Goal: Transaction & Acquisition: Obtain resource

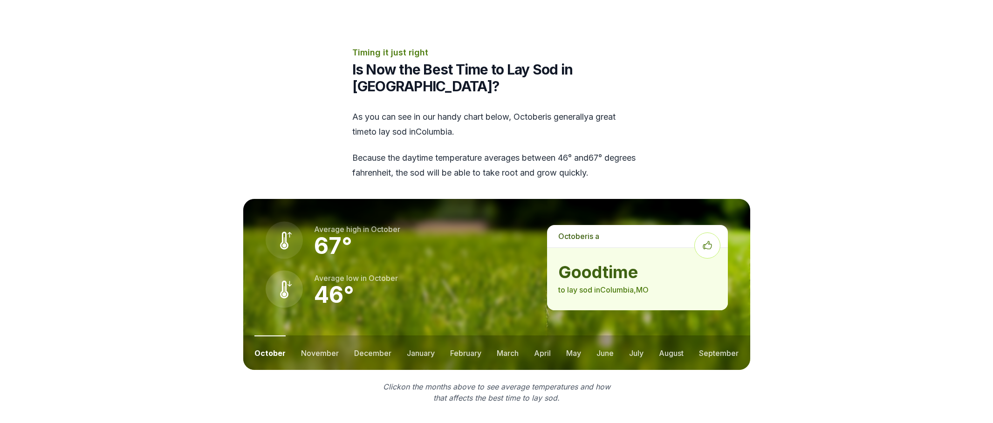
scroll to position [1212, 0]
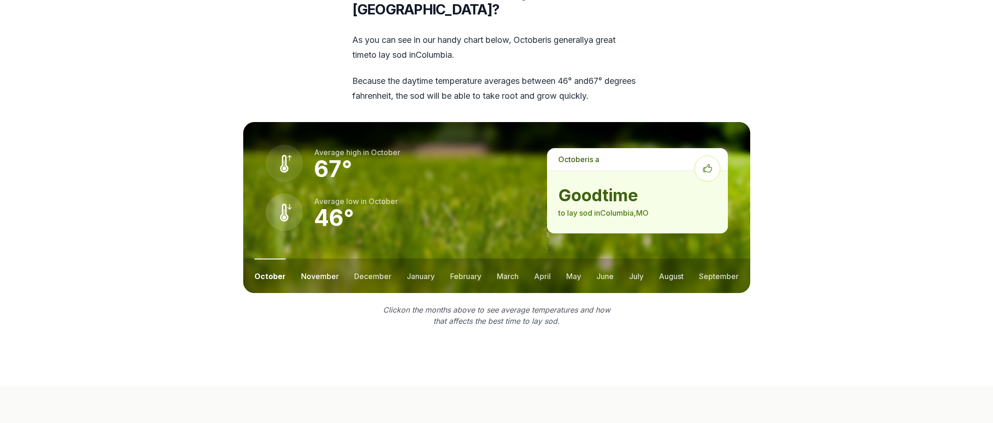
click at [318, 259] on button "november" at bounding box center [320, 276] width 38 height 34
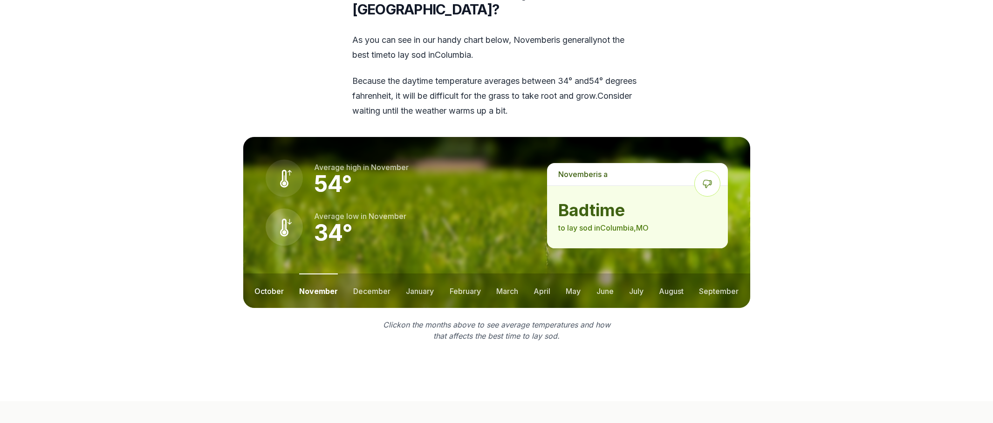
click at [279, 274] on button "october" at bounding box center [268, 291] width 29 height 34
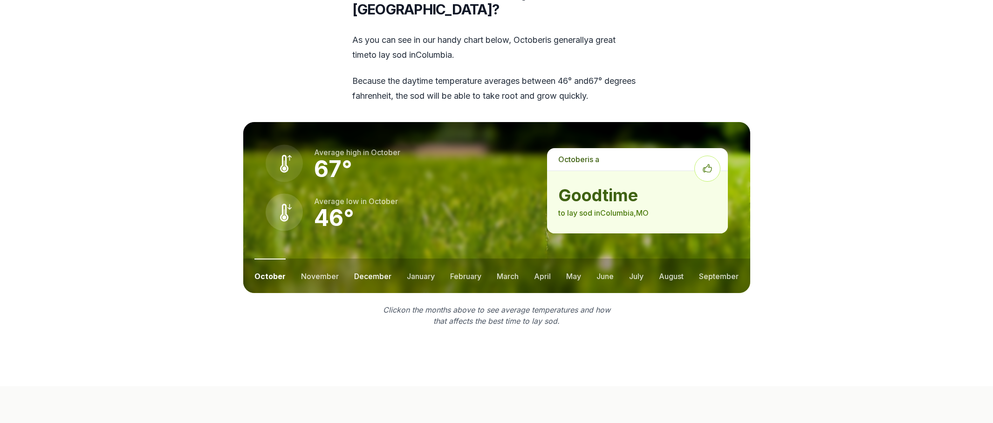
click at [360, 259] on button "december" at bounding box center [372, 276] width 37 height 34
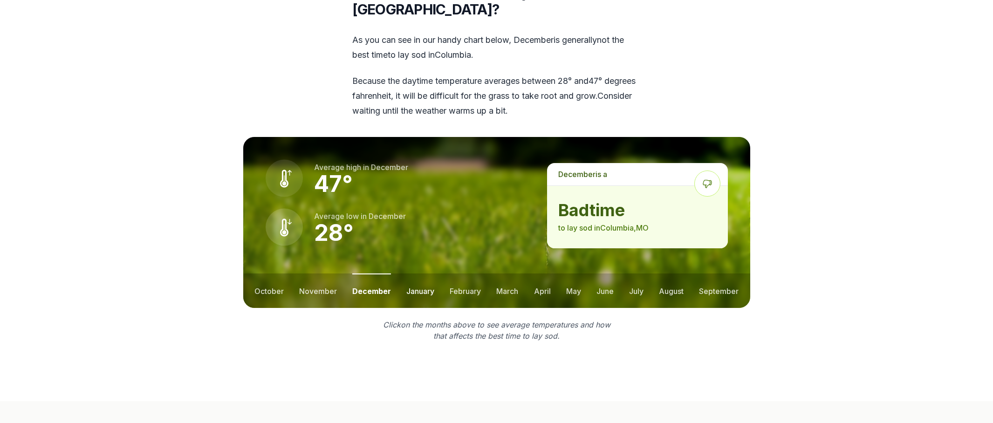
click at [415, 274] on button "january" at bounding box center [420, 291] width 28 height 34
click at [463, 274] on button "february" at bounding box center [466, 291] width 31 height 34
click at [523, 274] on ul "october november december january february march april may june july august sep…" at bounding box center [496, 291] width 507 height 34
click at [505, 274] on button "march" at bounding box center [508, 291] width 22 height 34
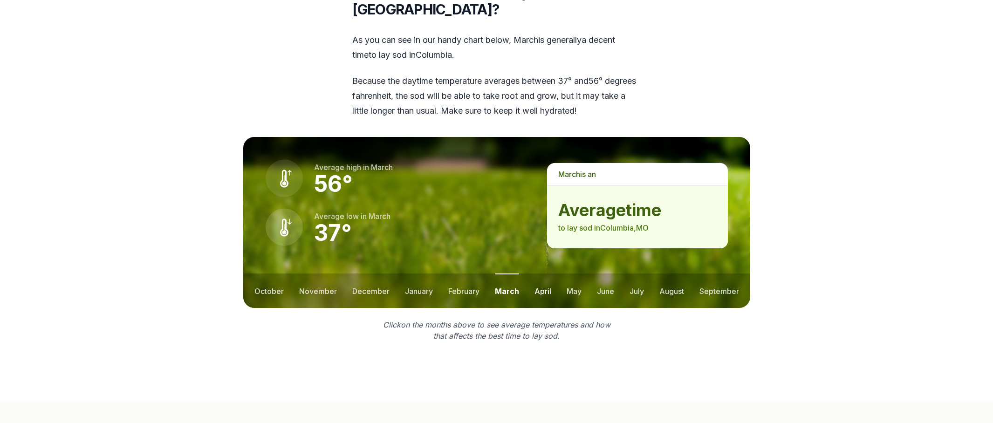
click at [542, 274] on button "april" at bounding box center [543, 291] width 17 height 34
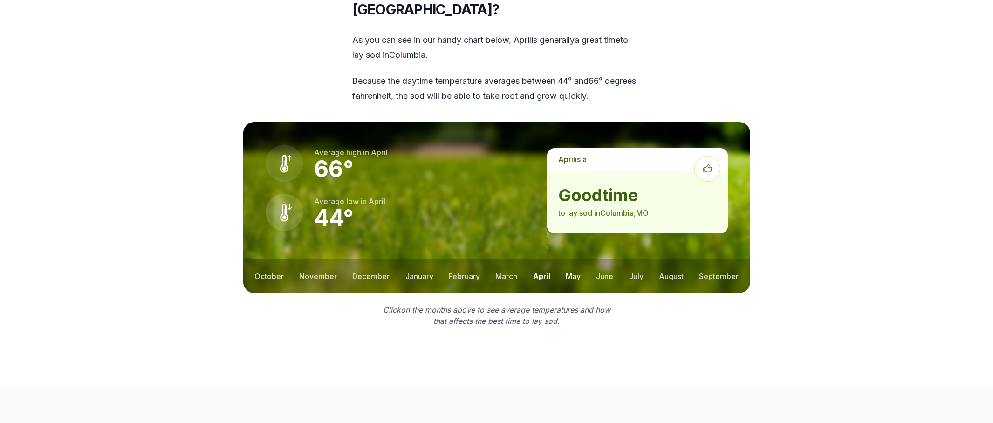
click at [573, 259] on button "may" at bounding box center [573, 276] width 15 height 34
click at [593, 259] on ul "october november december january february march april may june july august sep…" at bounding box center [496, 276] width 507 height 34
click at [602, 259] on button "june" at bounding box center [605, 276] width 17 height 34
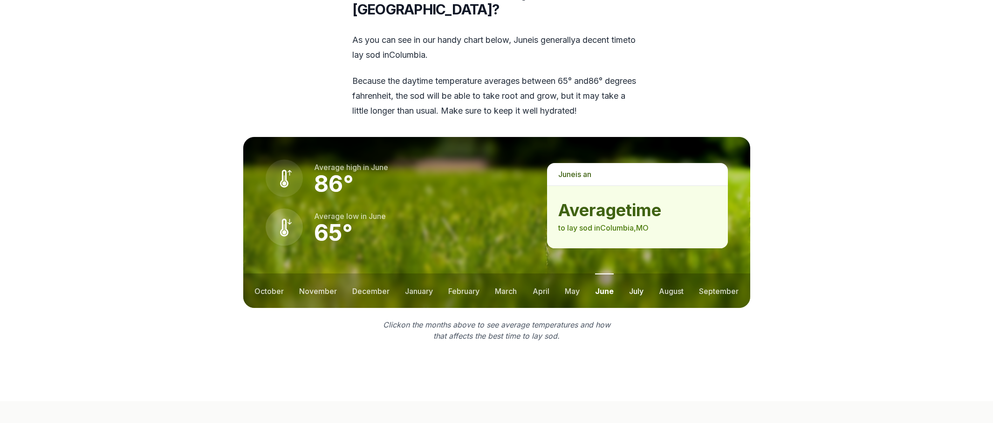
click at [631, 274] on button "july" at bounding box center [636, 291] width 14 height 34
click at [662, 274] on button "august" at bounding box center [671, 291] width 25 height 34
click at [706, 274] on button "september" at bounding box center [720, 291] width 40 height 34
click at [257, 274] on button "october" at bounding box center [268, 291] width 29 height 34
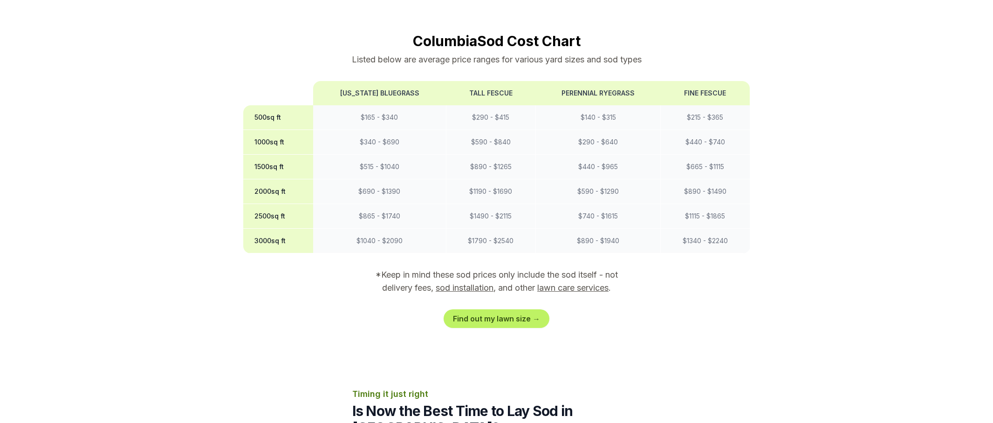
scroll to position [792, 0]
click at [463, 284] on link "sod installation" at bounding box center [465, 289] width 58 height 10
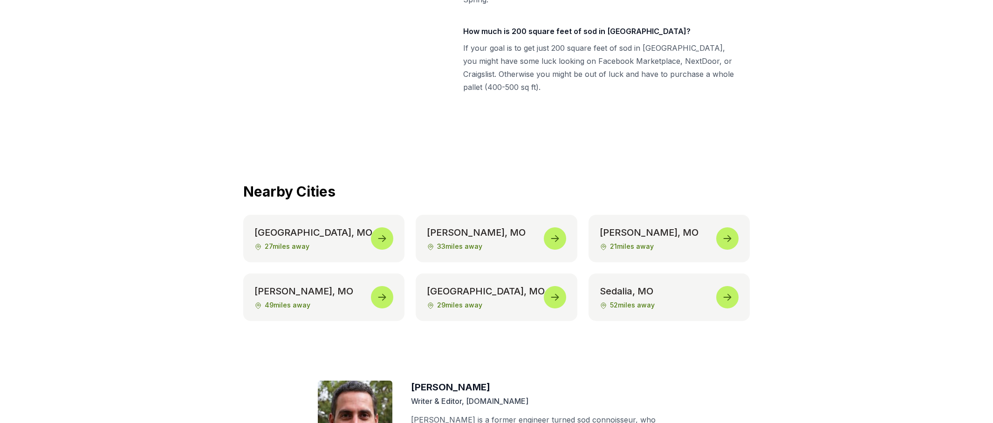
scroll to position [4178, 0]
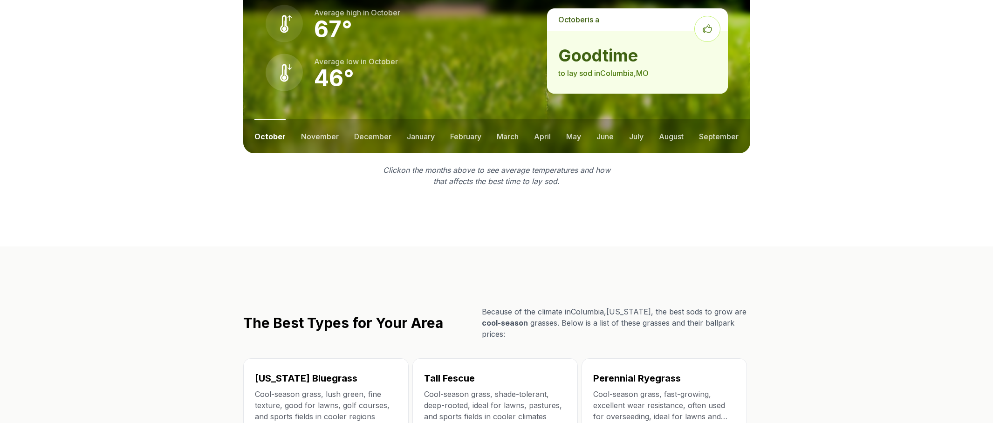
scroll to position [1585, 0]
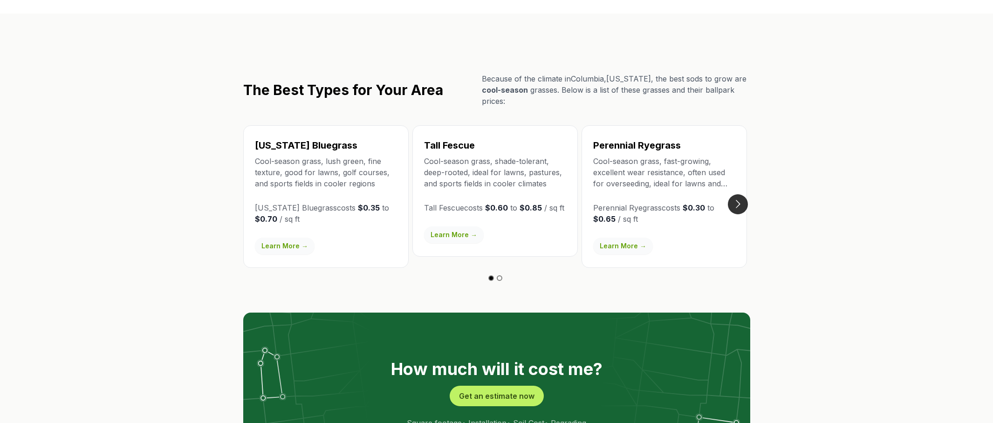
click at [741, 194] on button "Go to next slide" at bounding box center [738, 204] width 20 height 20
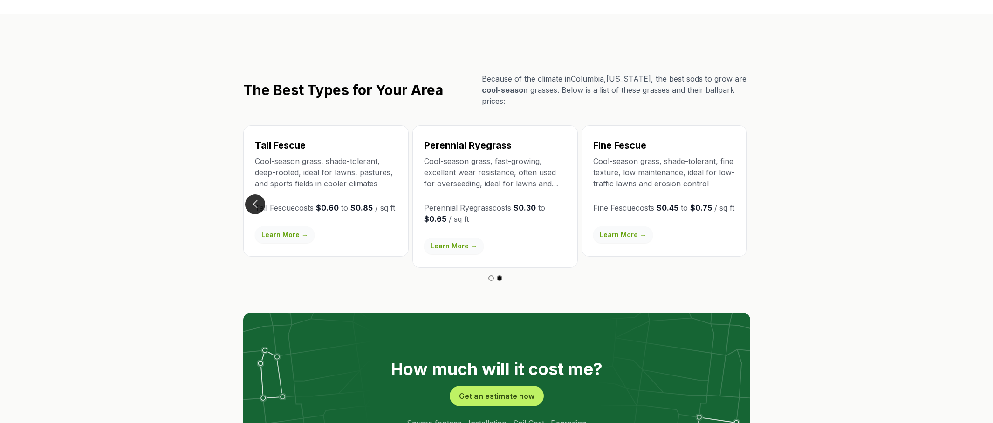
click at [250, 194] on button "Go to previous slide" at bounding box center [255, 204] width 20 height 20
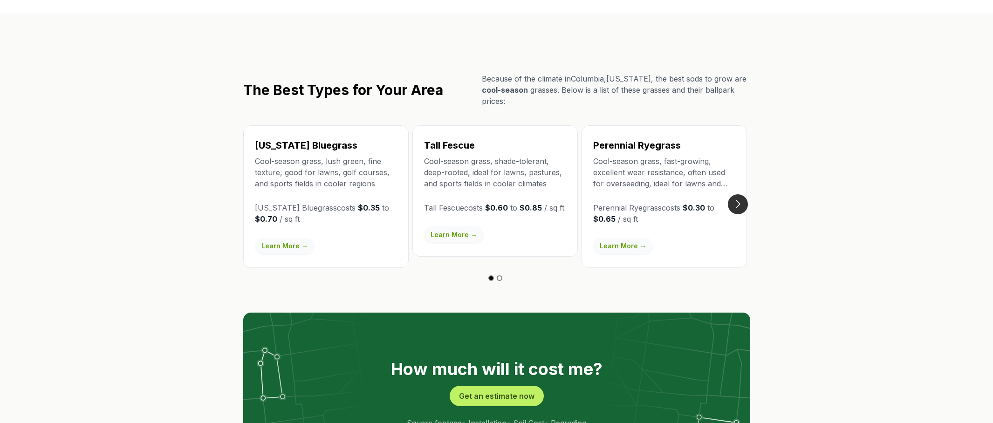
click at [737, 194] on button "Go to next slide" at bounding box center [738, 204] width 20 height 20
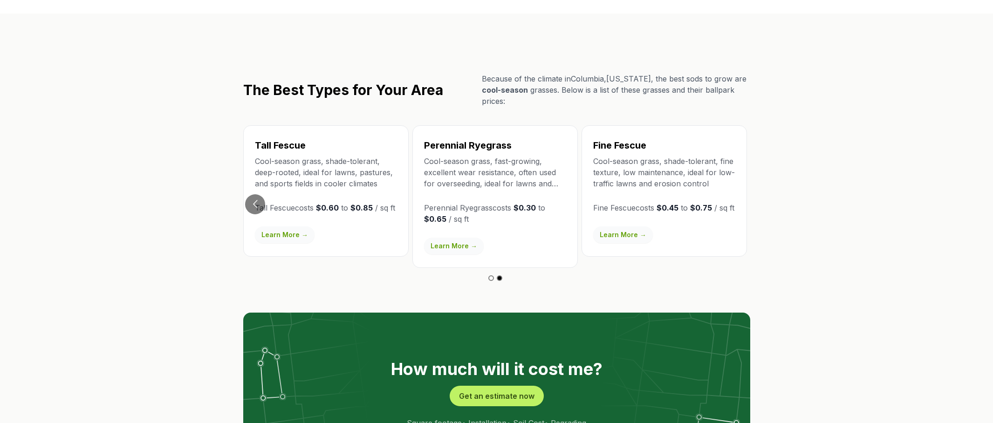
click at [628, 227] on link "Learn More →" at bounding box center [623, 235] width 60 height 17
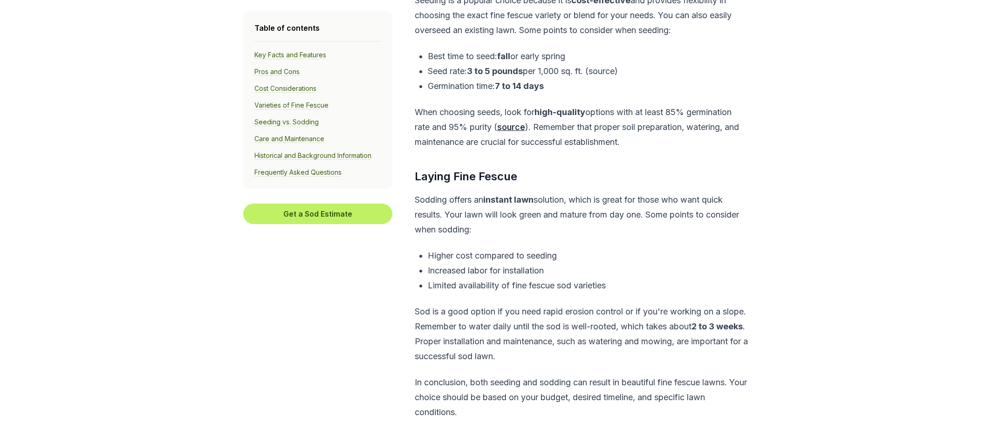
scroll to position [3449, 0]
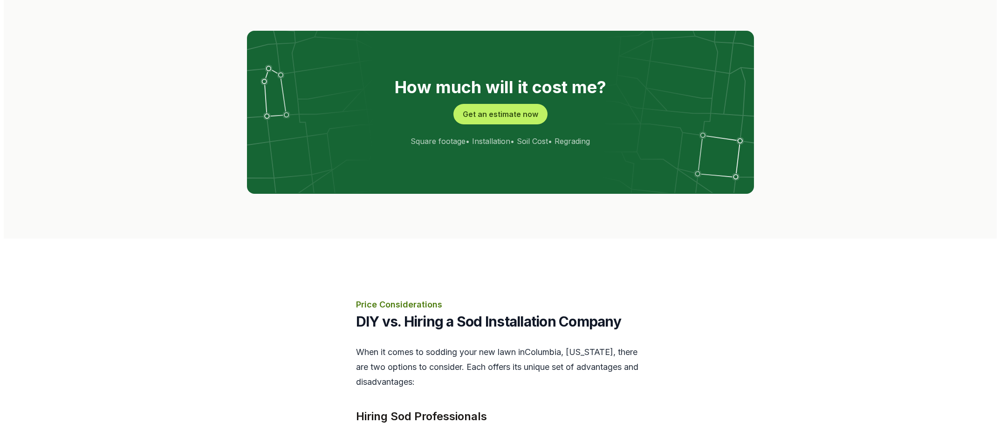
scroll to position [1911, 0]
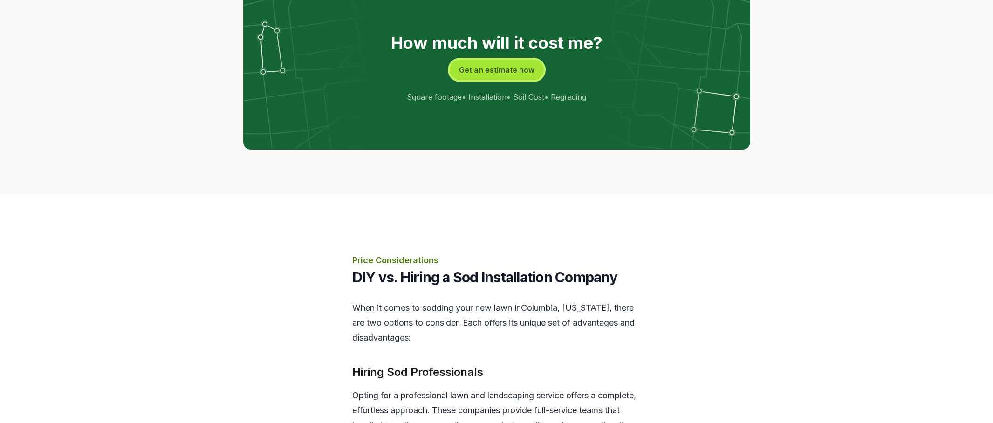
click at [519, 60] on button "Get an estimate now" at bounding box center [497, 70] width 94 height 21
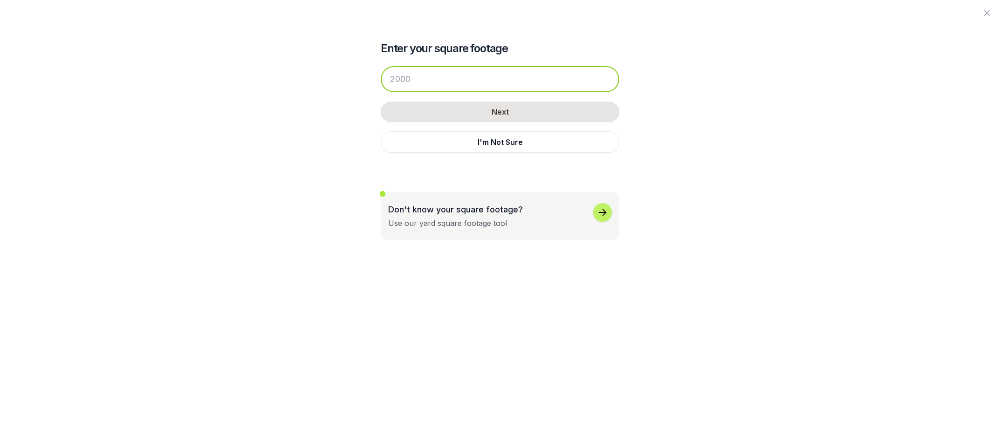
click at [469, 73] on input "number" at bounding box center [500, 79] width 239 height 26
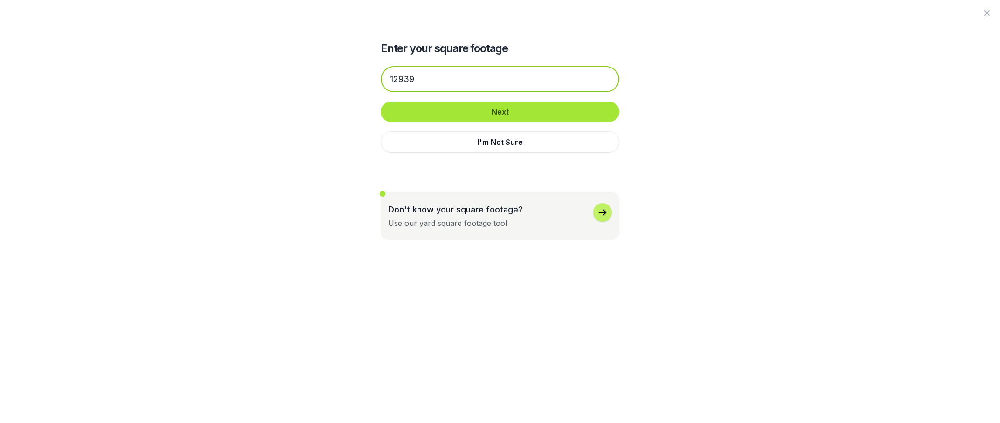
type input "12939"
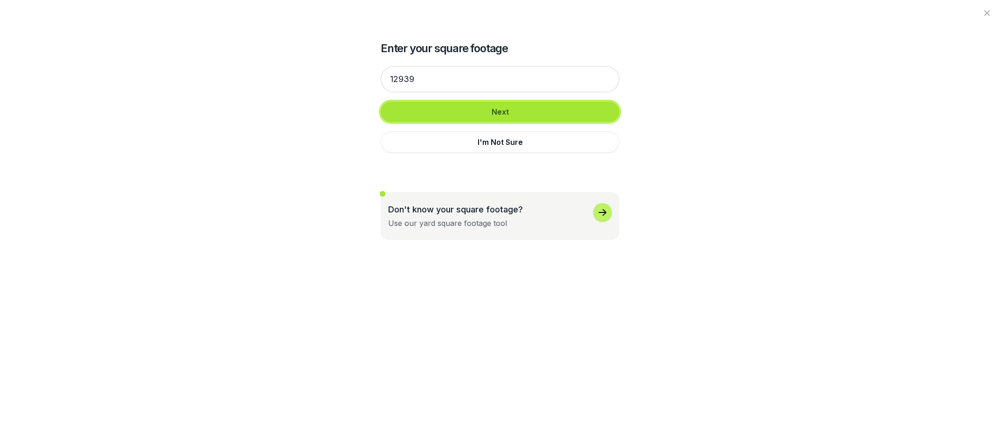
click at [533, 115] on button "Next" at bounding box center [500, 112] width 239 height 21
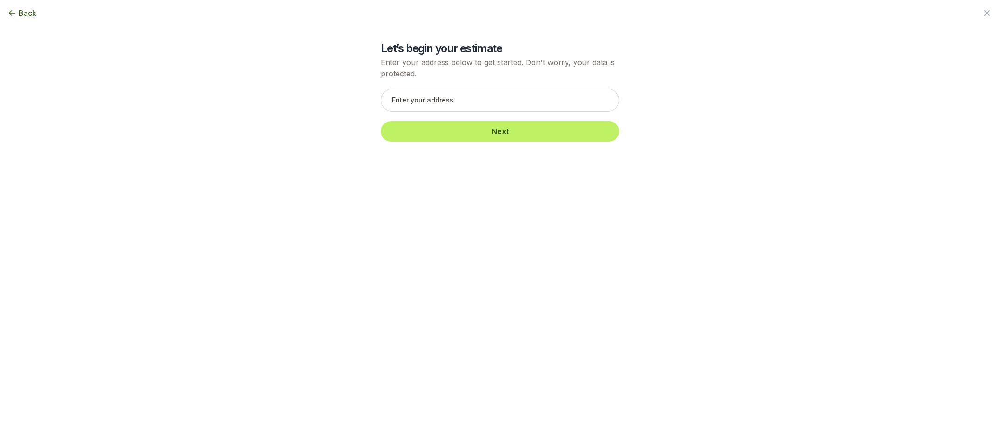
click at [32, 8] on span "Back" at bounding box center [28, 12] width 18 height 11
